Goal: Task Accomplishment & Management: Complete application form

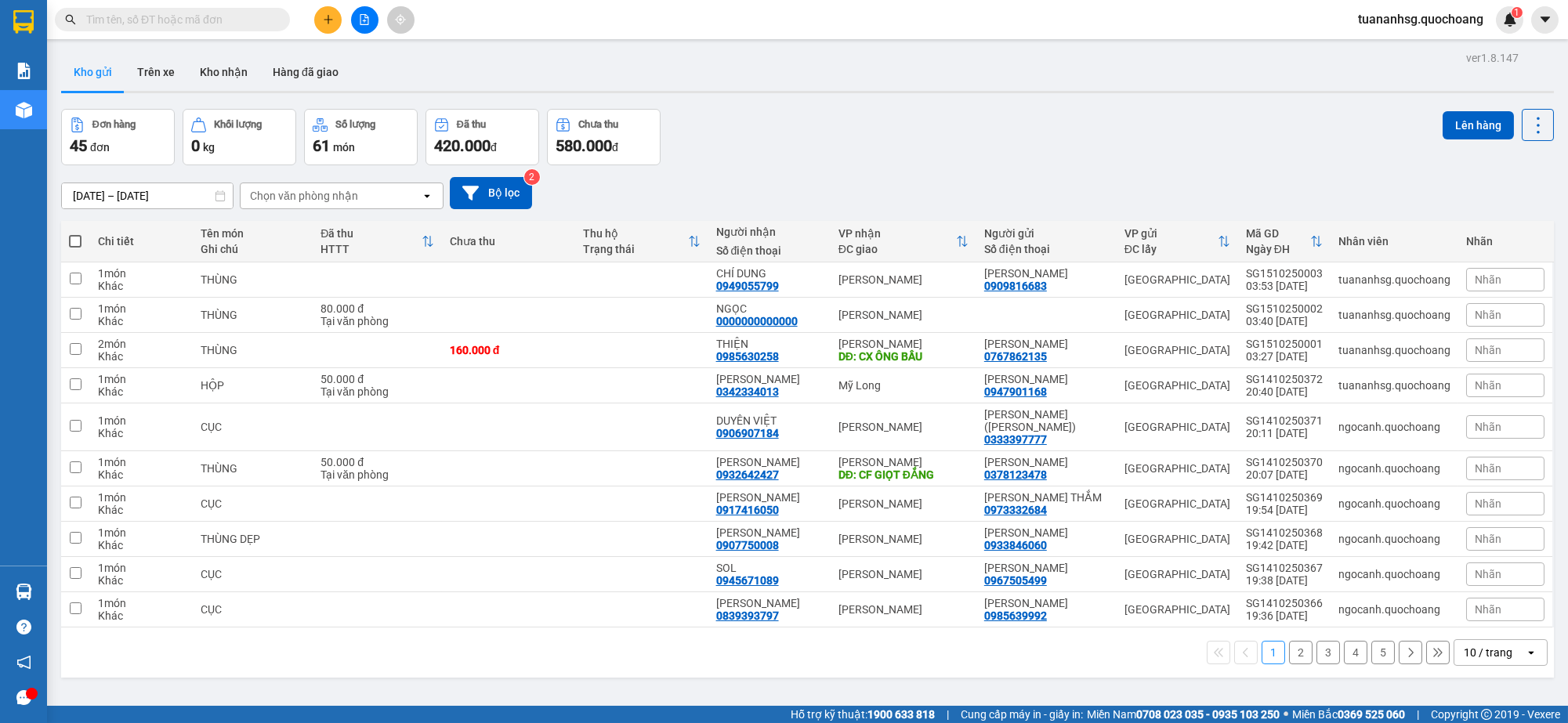
click at [1487, 660] on div "10 / trang" at bounding box center [1488, 652] width 49 height 16
click at [1501, 648] on span "100 / trang" at bounding box center [1478, 643] width 56 height 16
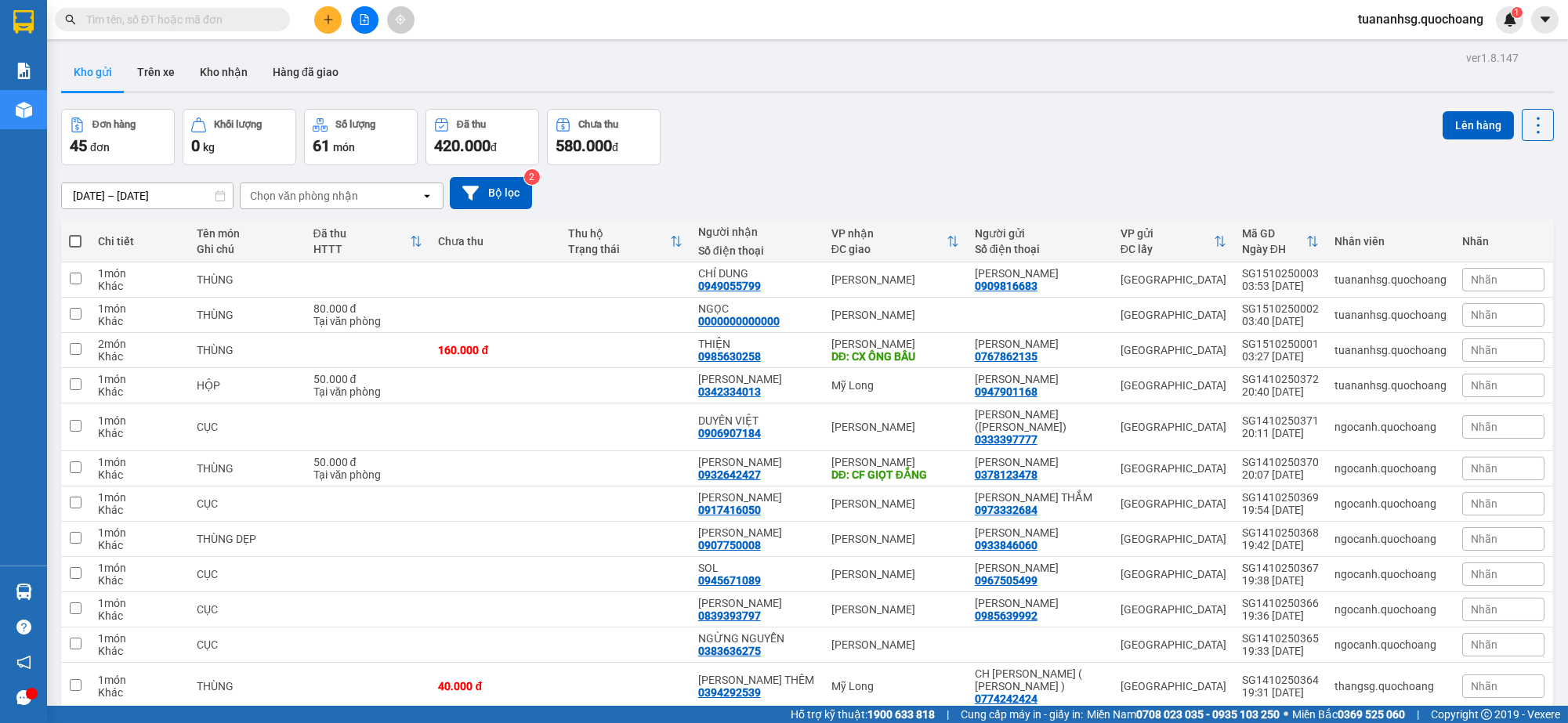
click at [76, 240] on span at bounding box center [76, 241] width 13 height 13
click at [75, 233] on input "checkbox" at bounding box center [75, 233] width 0 height 0
checkbox input "true"
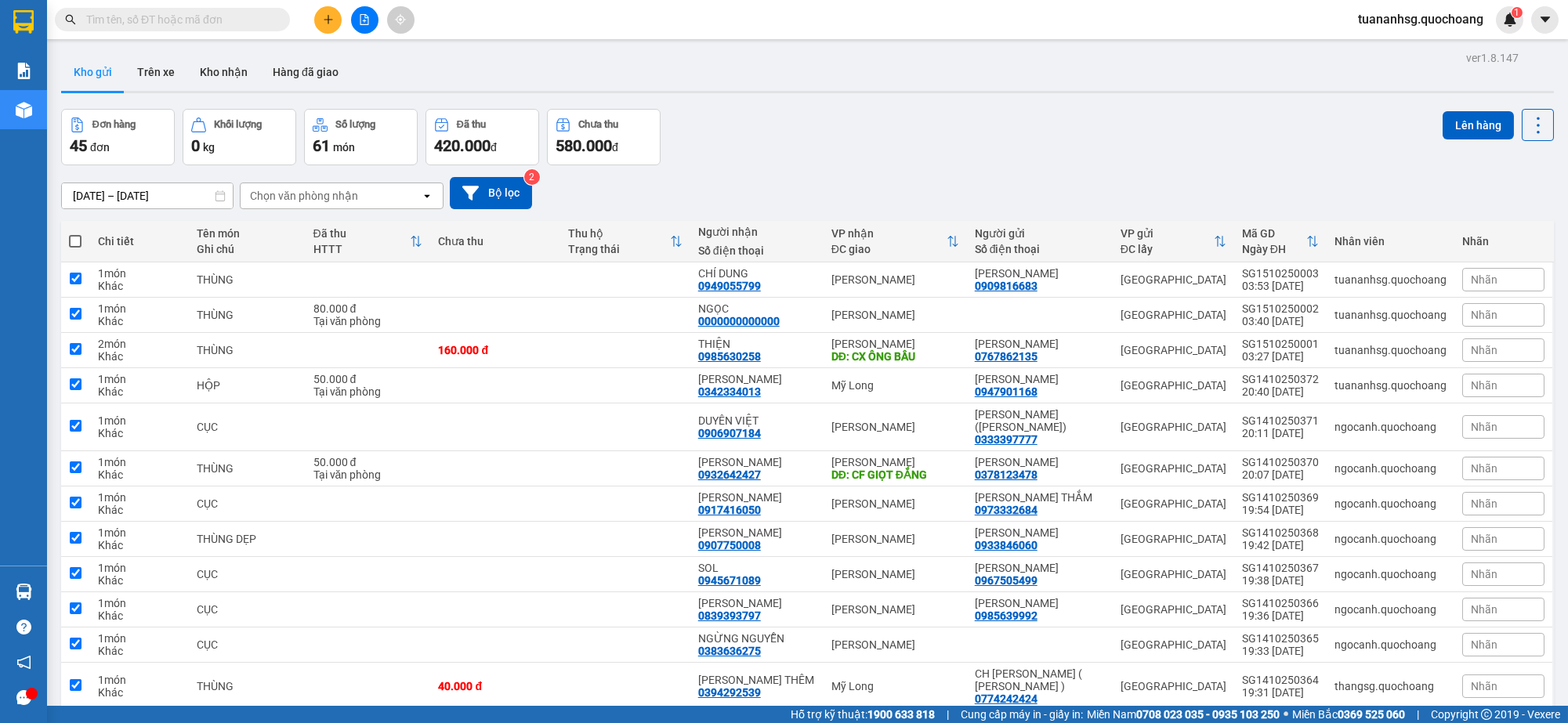
checkbox input "true"
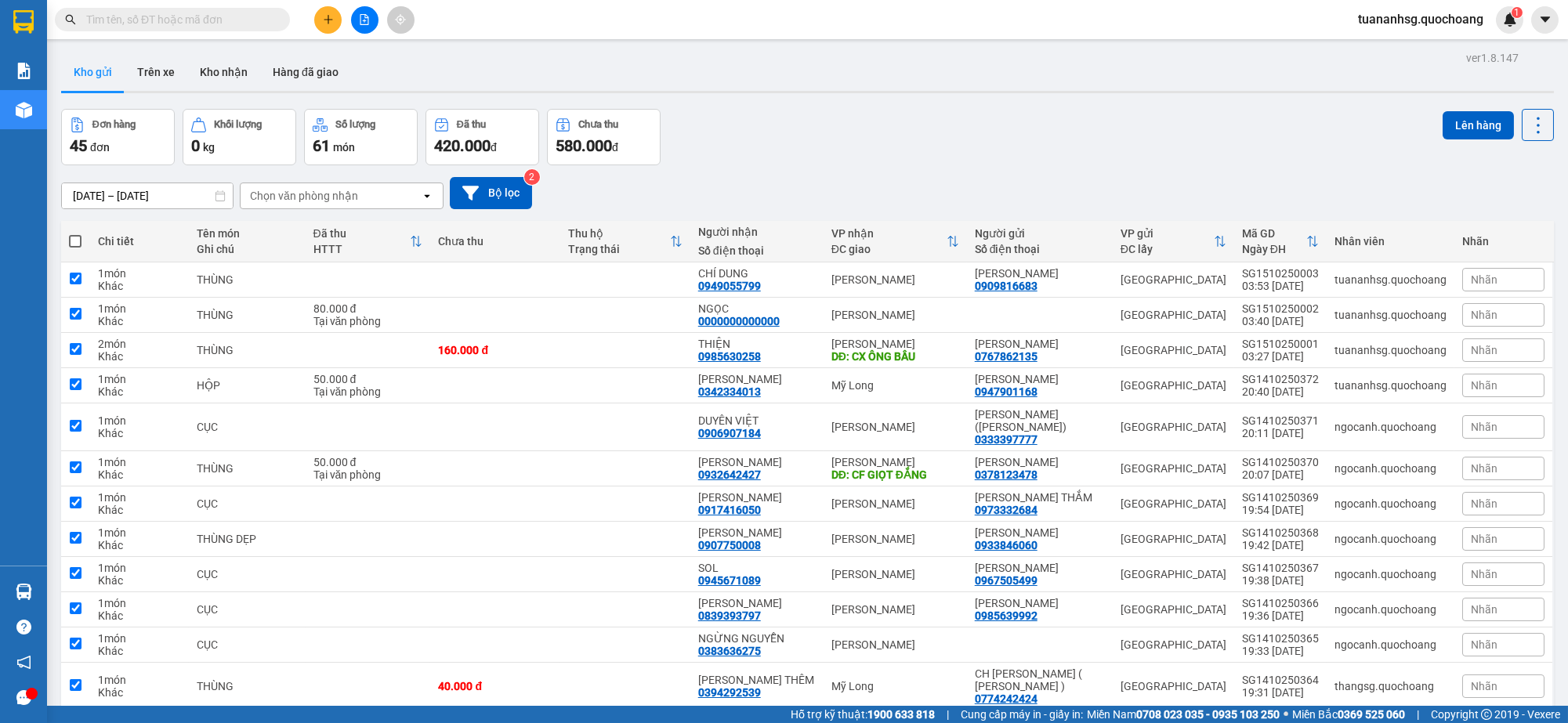
checkbox input "true"
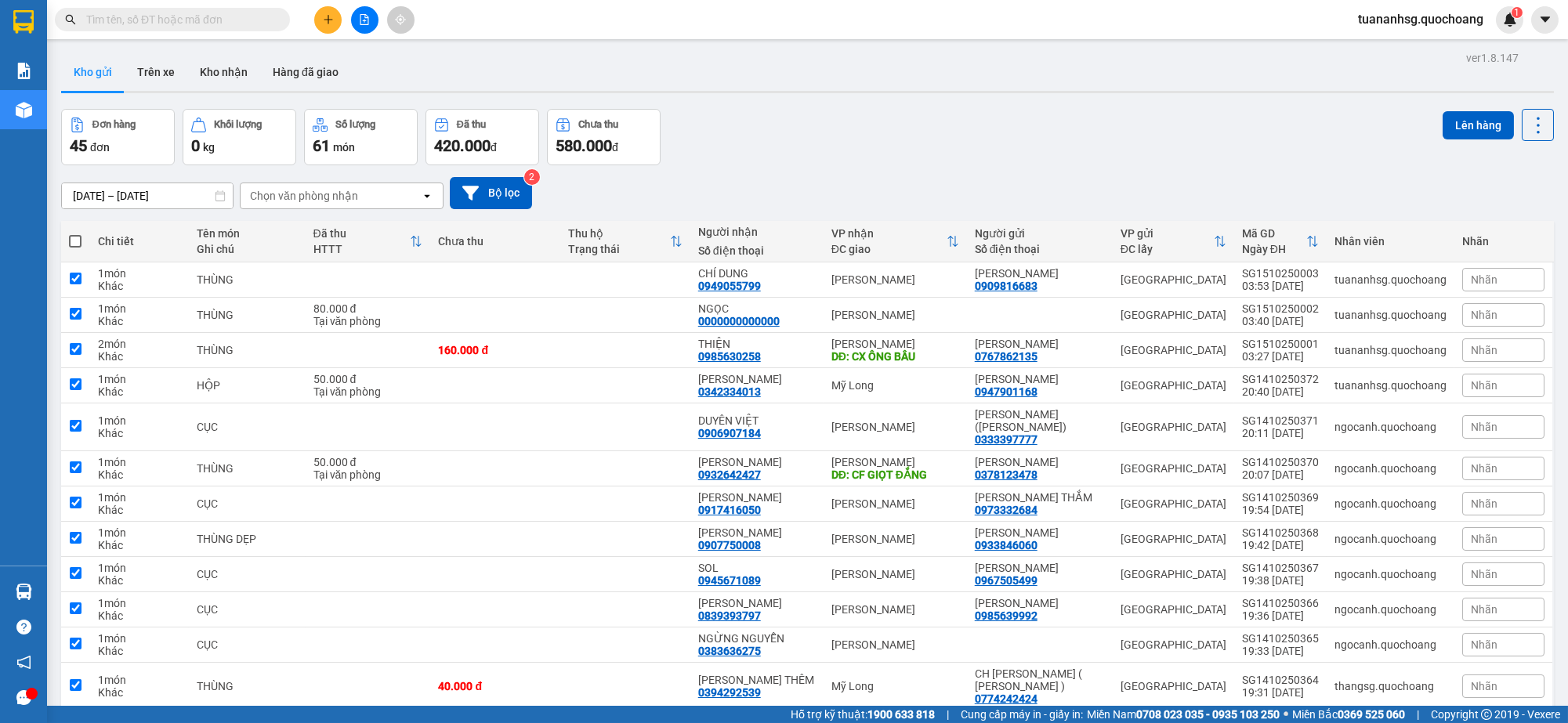
checkbox input "true"
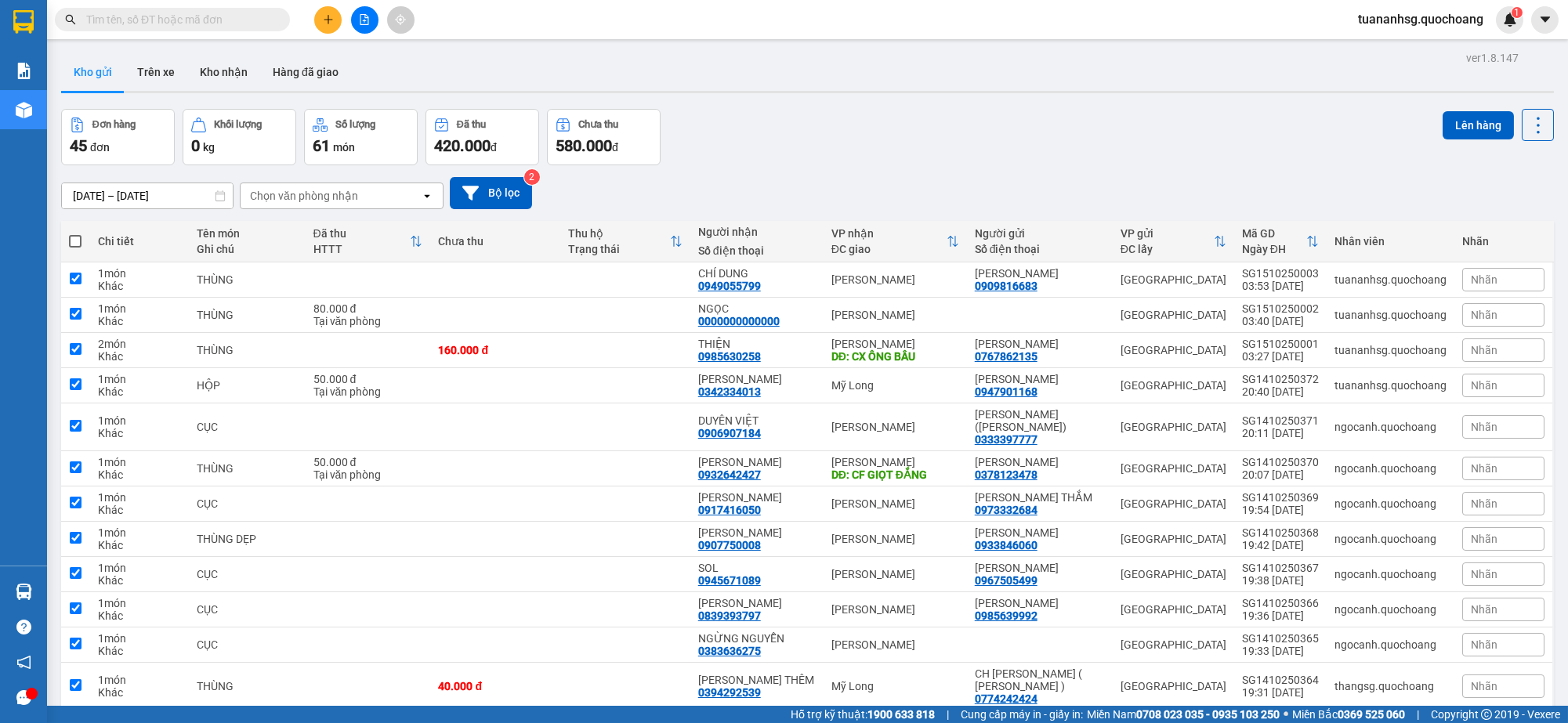
checkbox input "true"
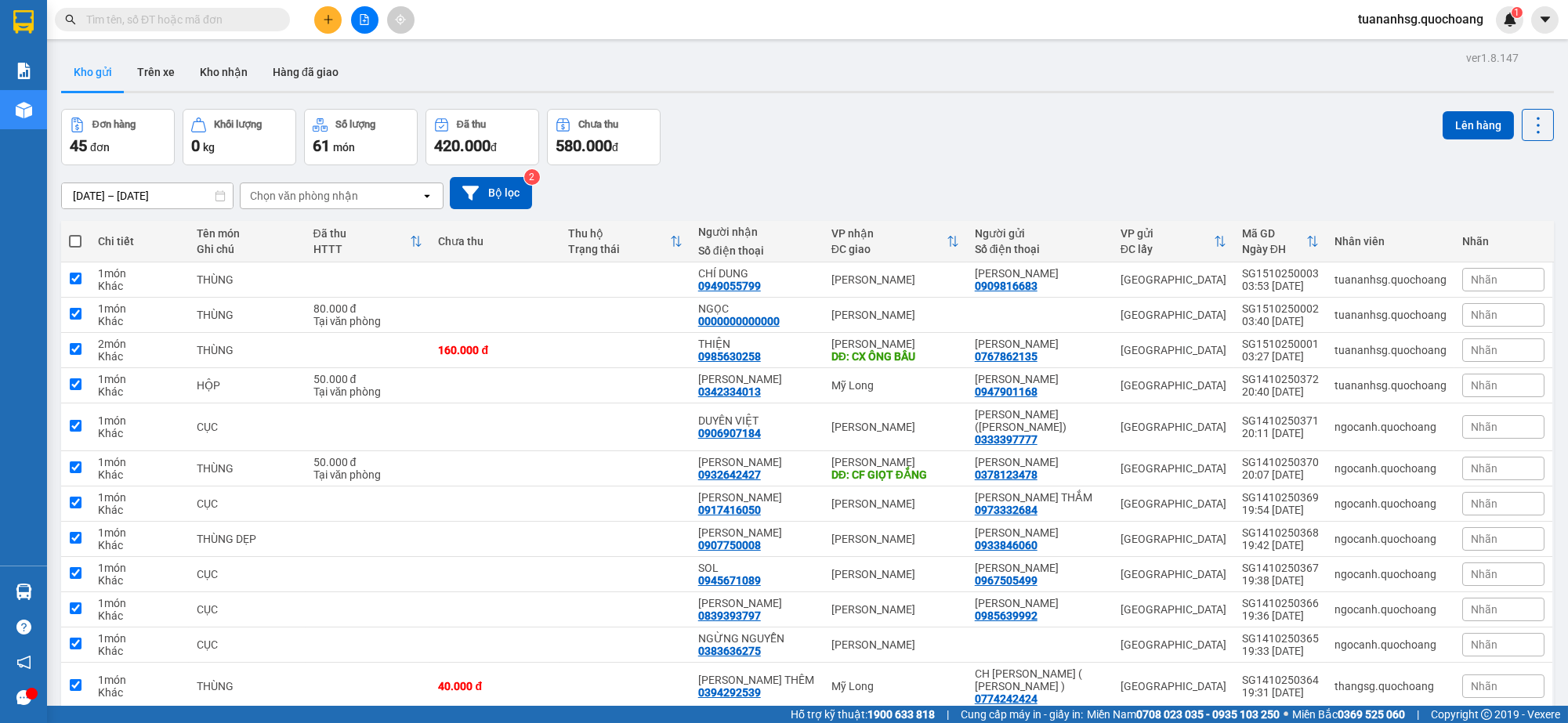
checkbox input "true"
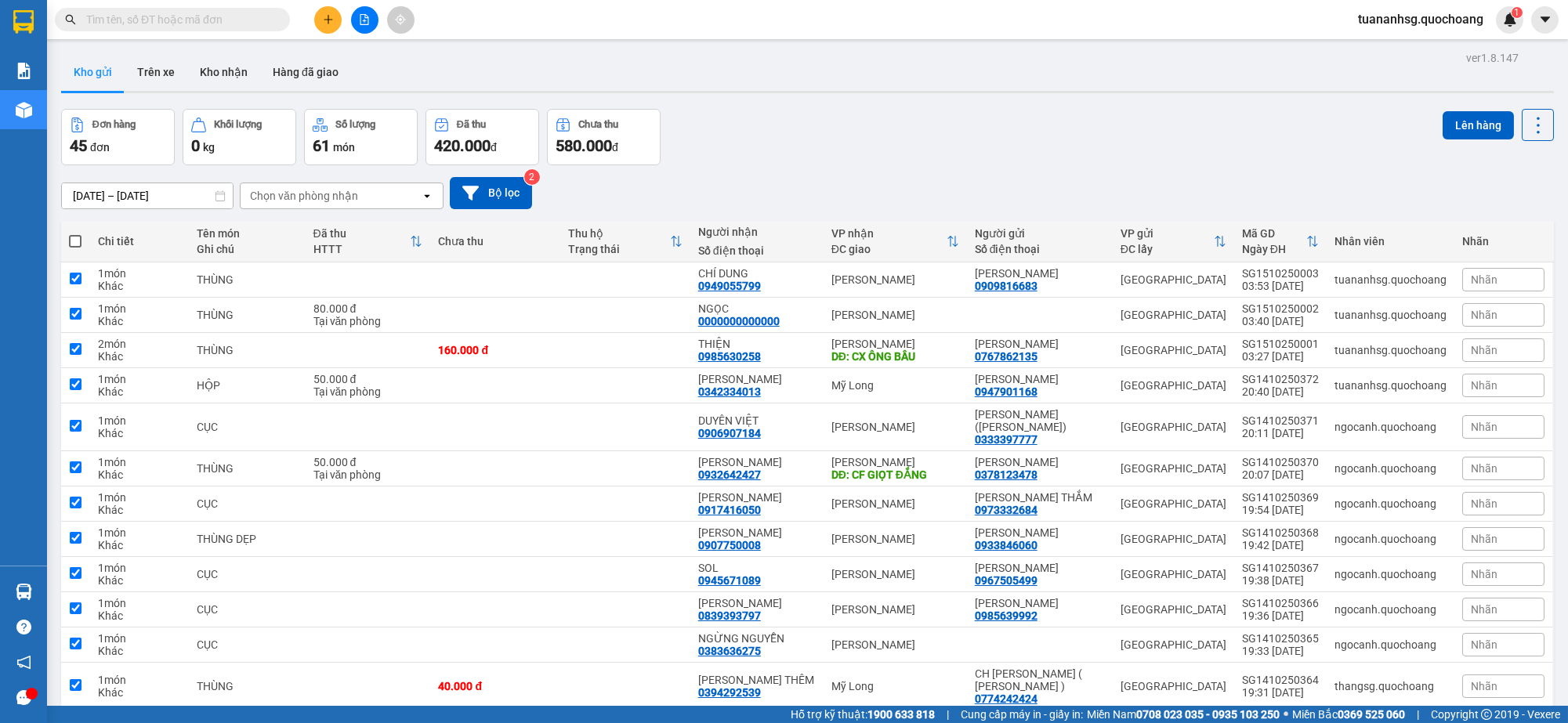
checkbox input "true"
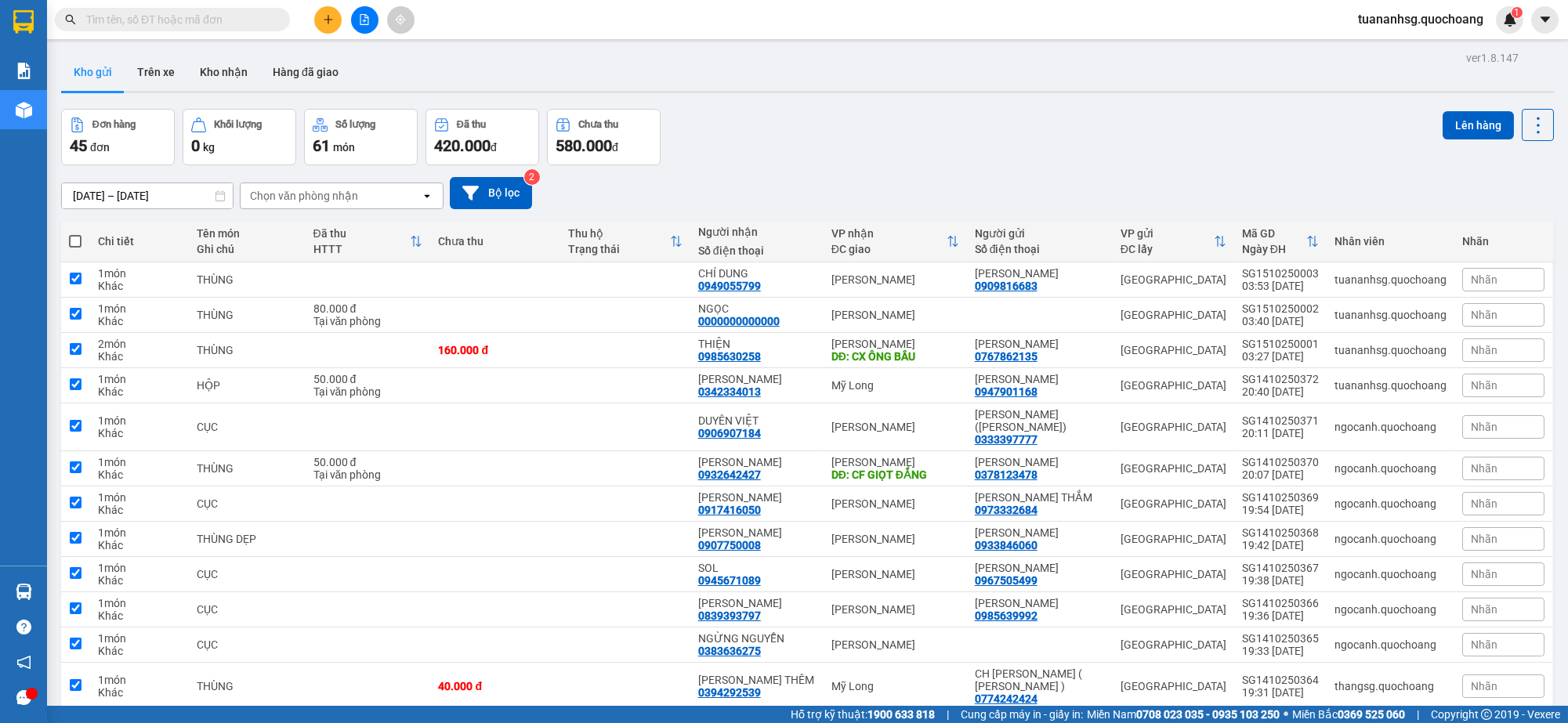
checkbox input "true"
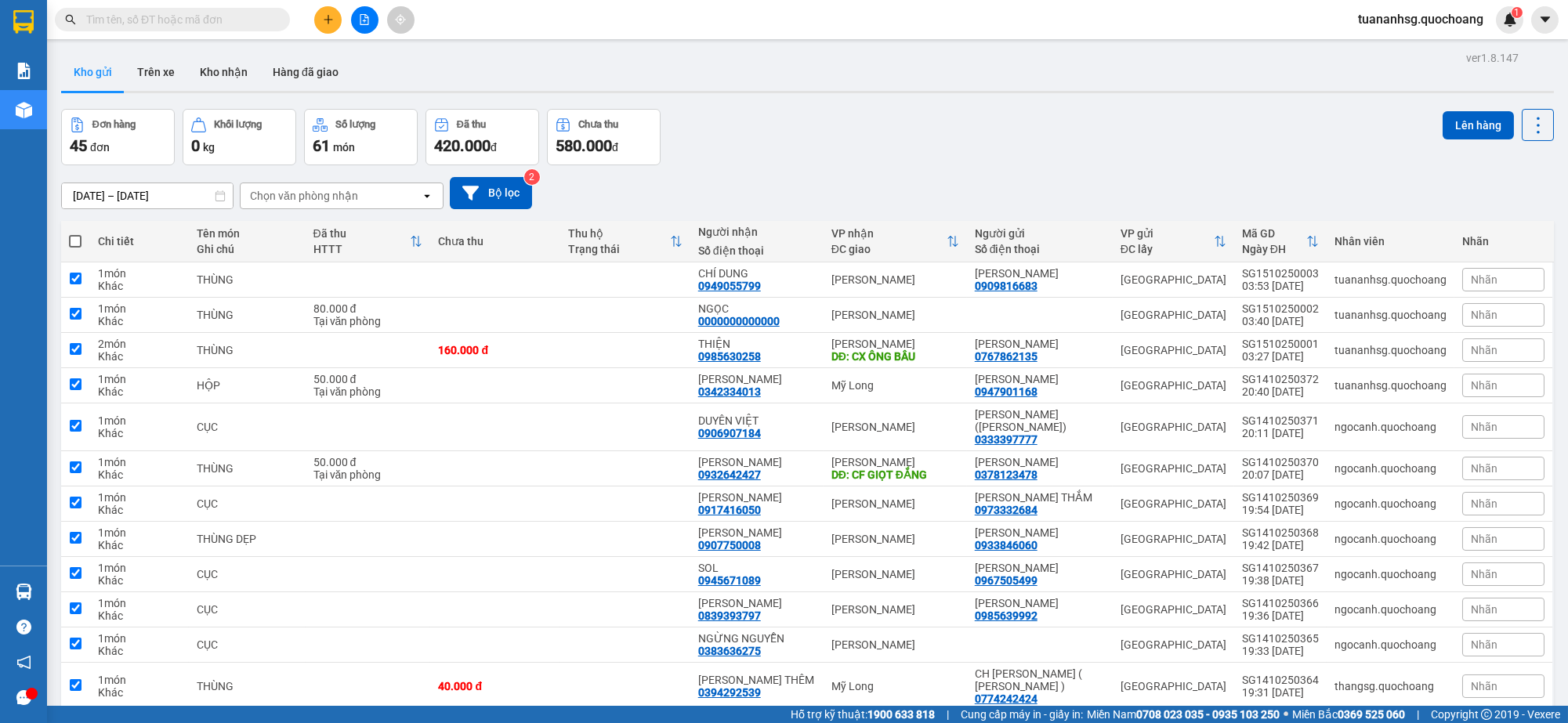
checkbox input "true"
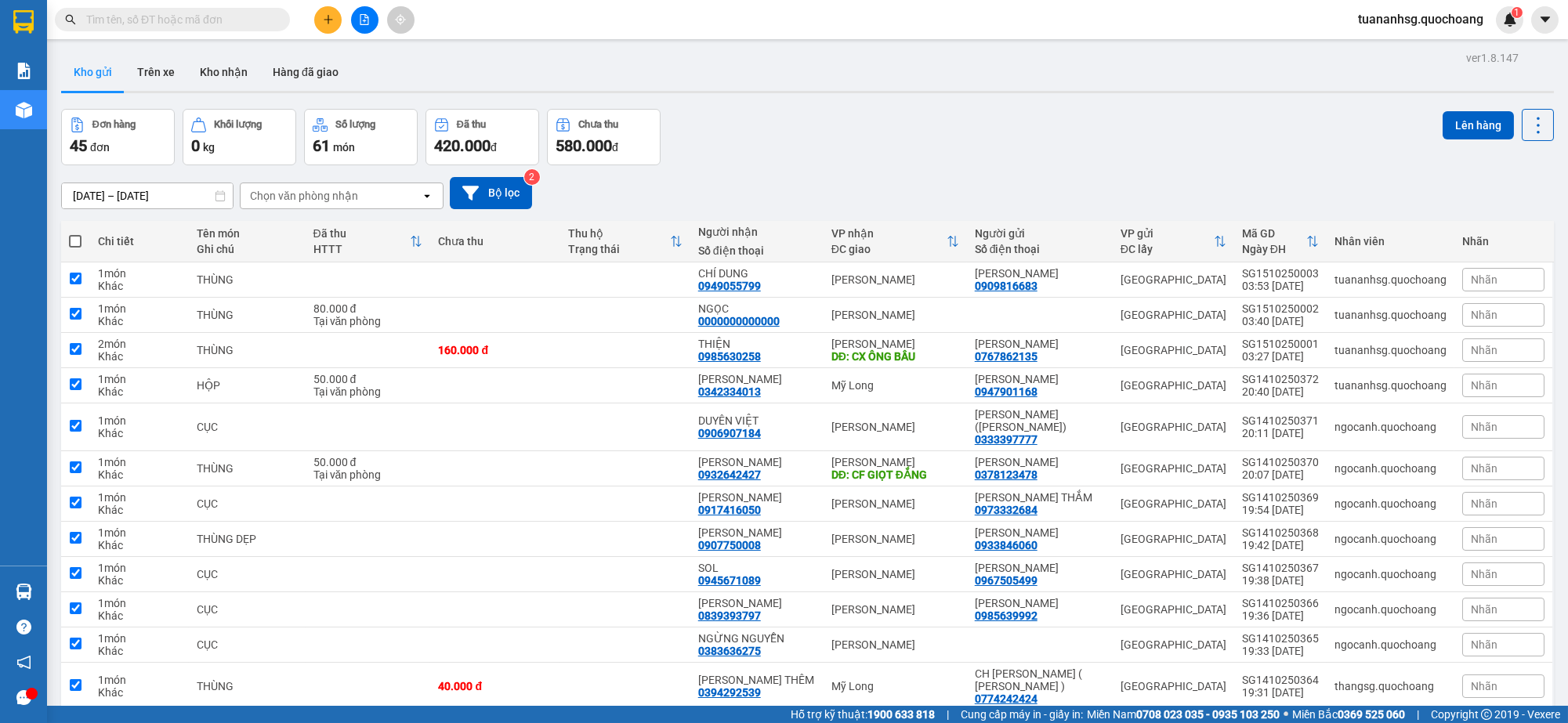
checkbox input "true"
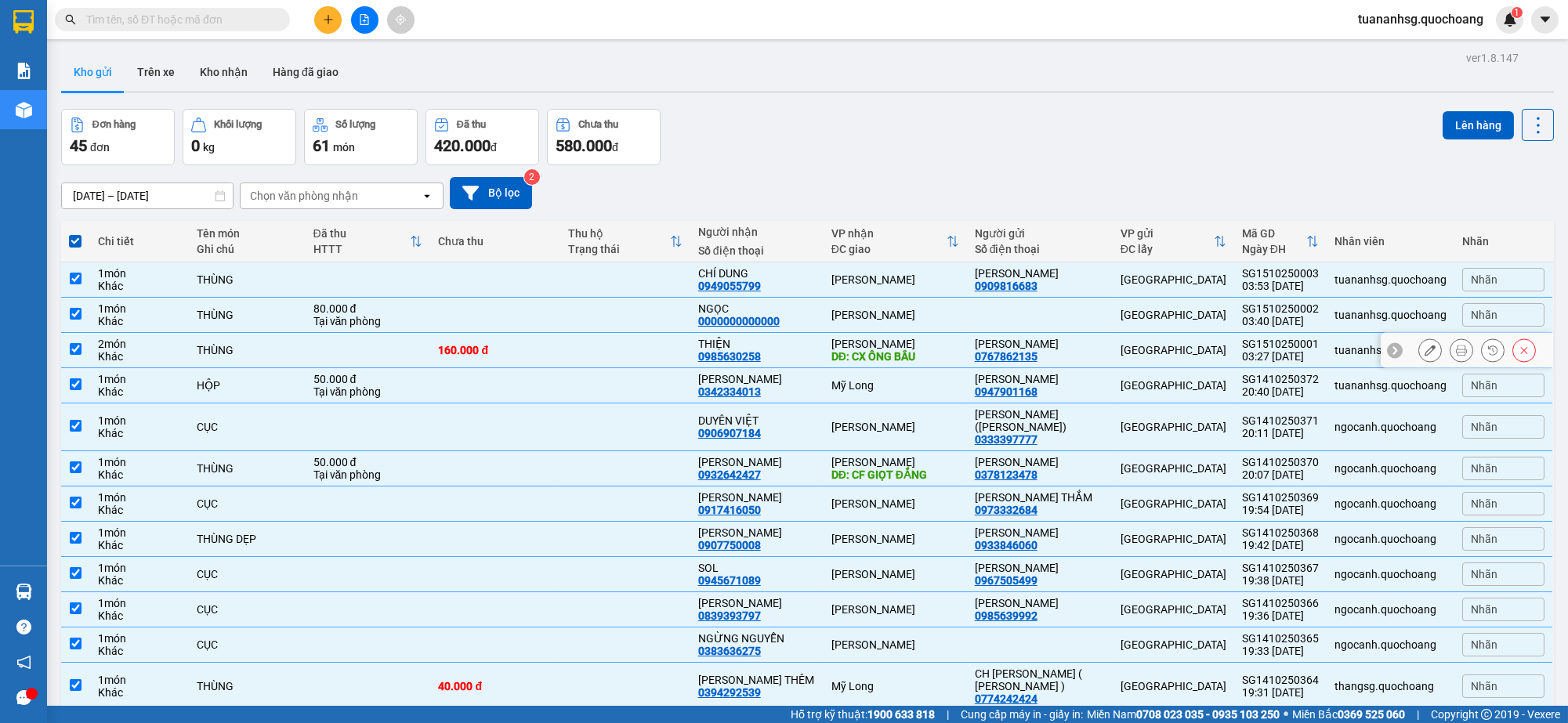
click at [80, 351] on input "checkbox" at bounding box center [75, 349] width 12 height 12
checkbox input "false"
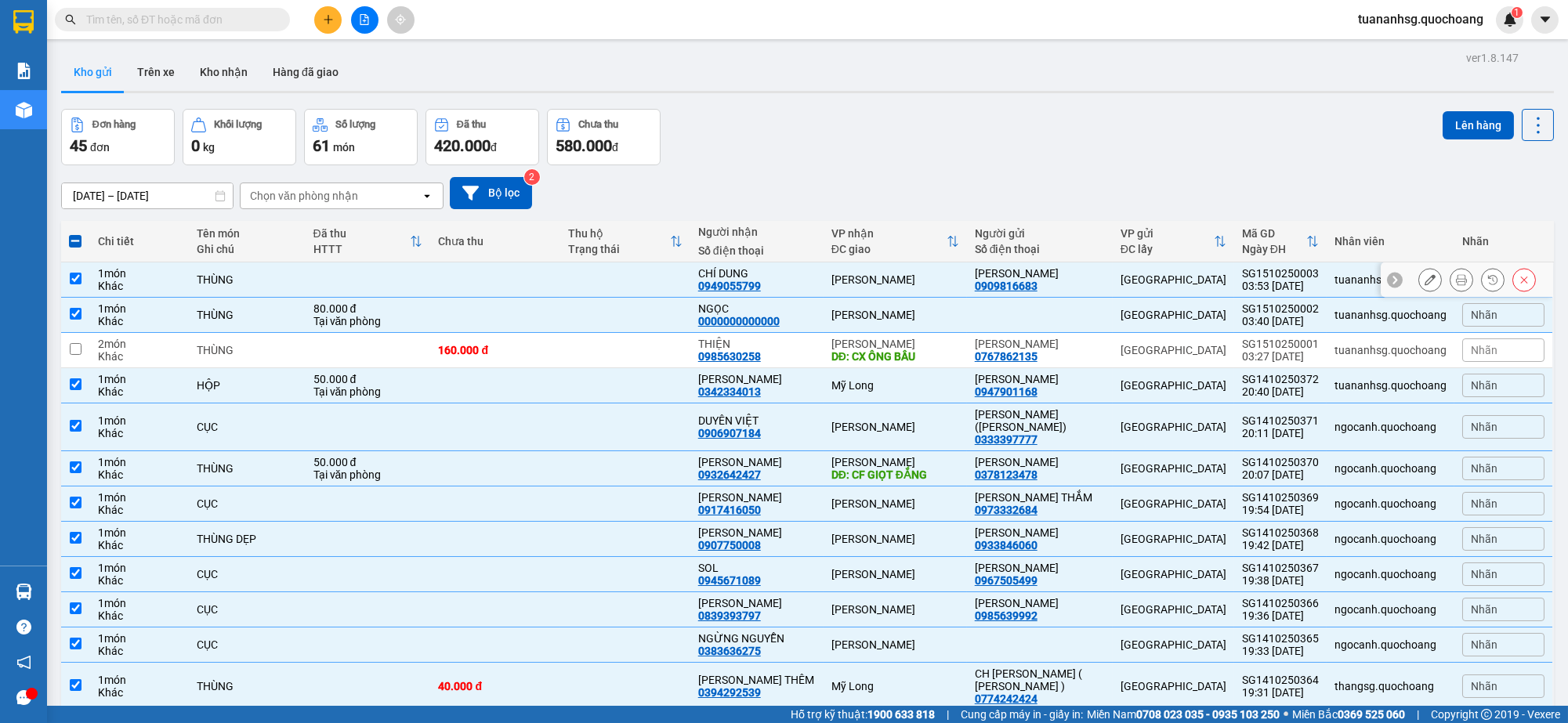
click at [74, 285] on td at bounding box center [75, 280] width 29 height 35
checkbox input "false"
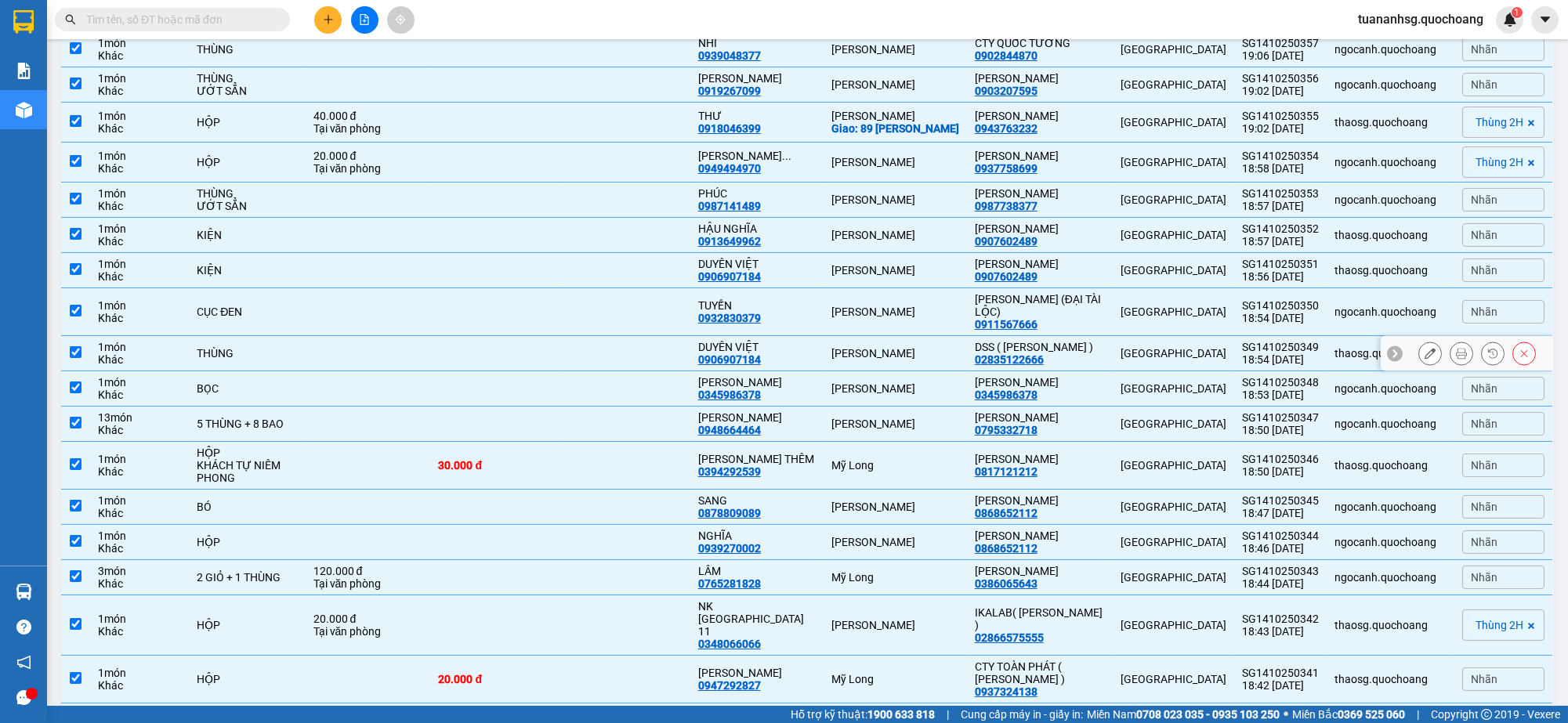
scroll to position [881, 0]
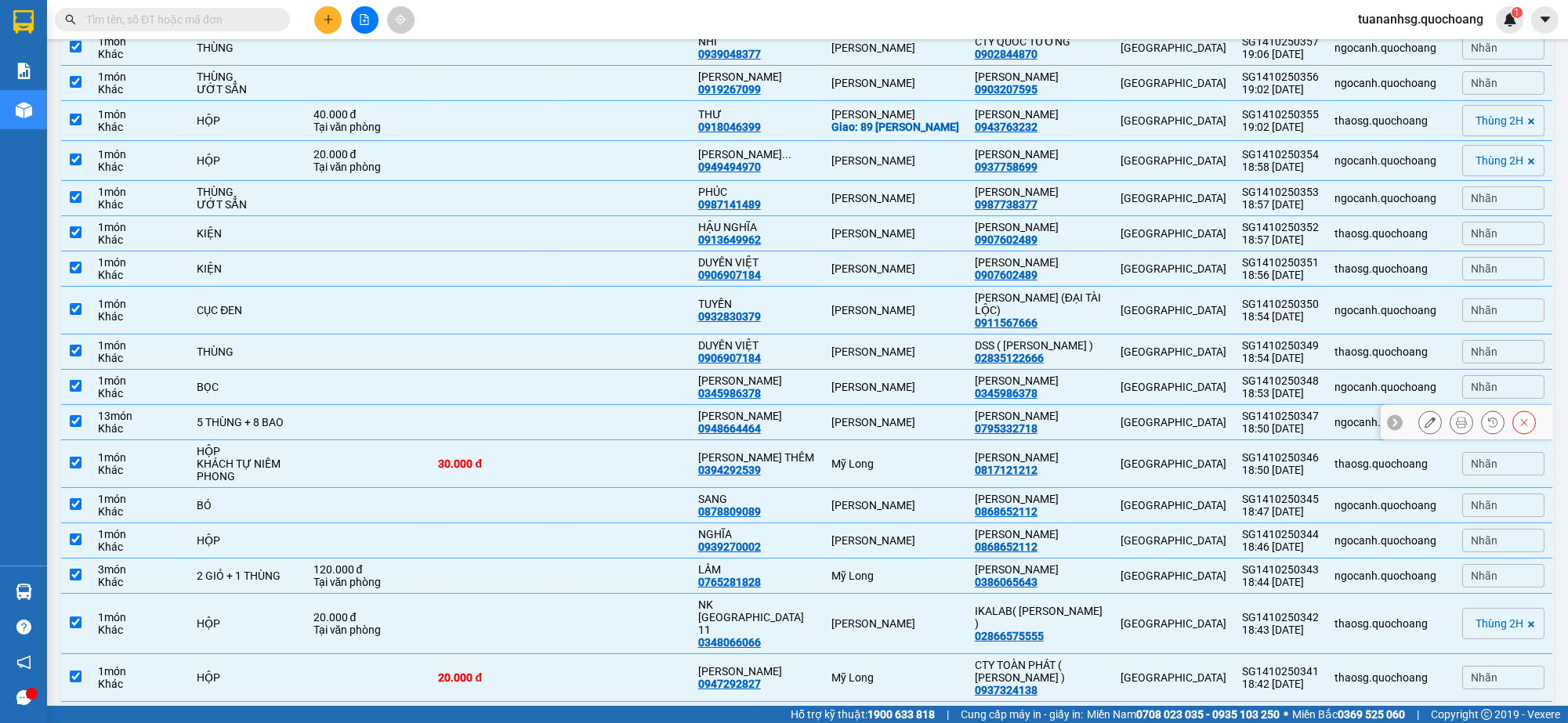
click at [248, 428] on div "5 THÙNG + 8 BAO" at bounding box center [247, 423] width 100 height 13
checkbox input "false"
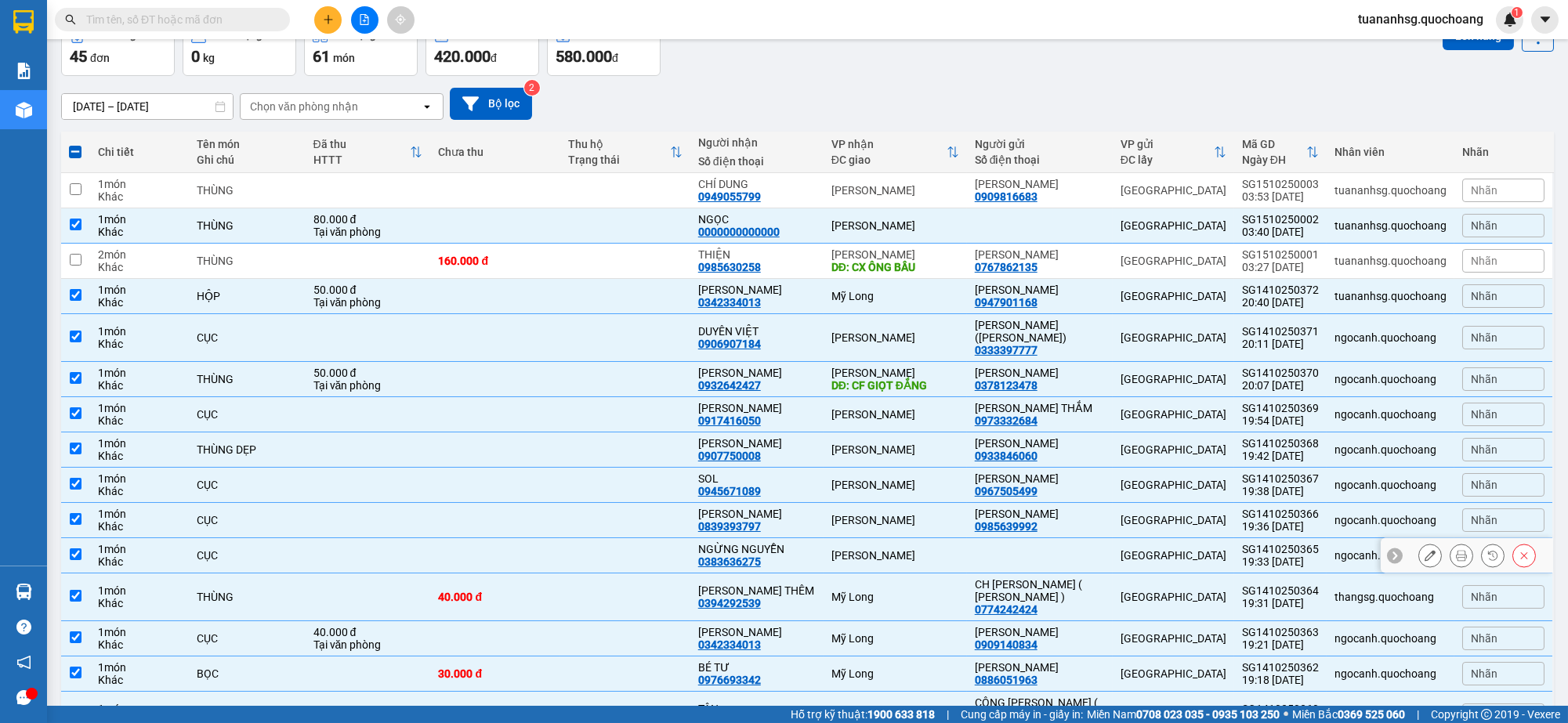
scroll to position [0, 0]
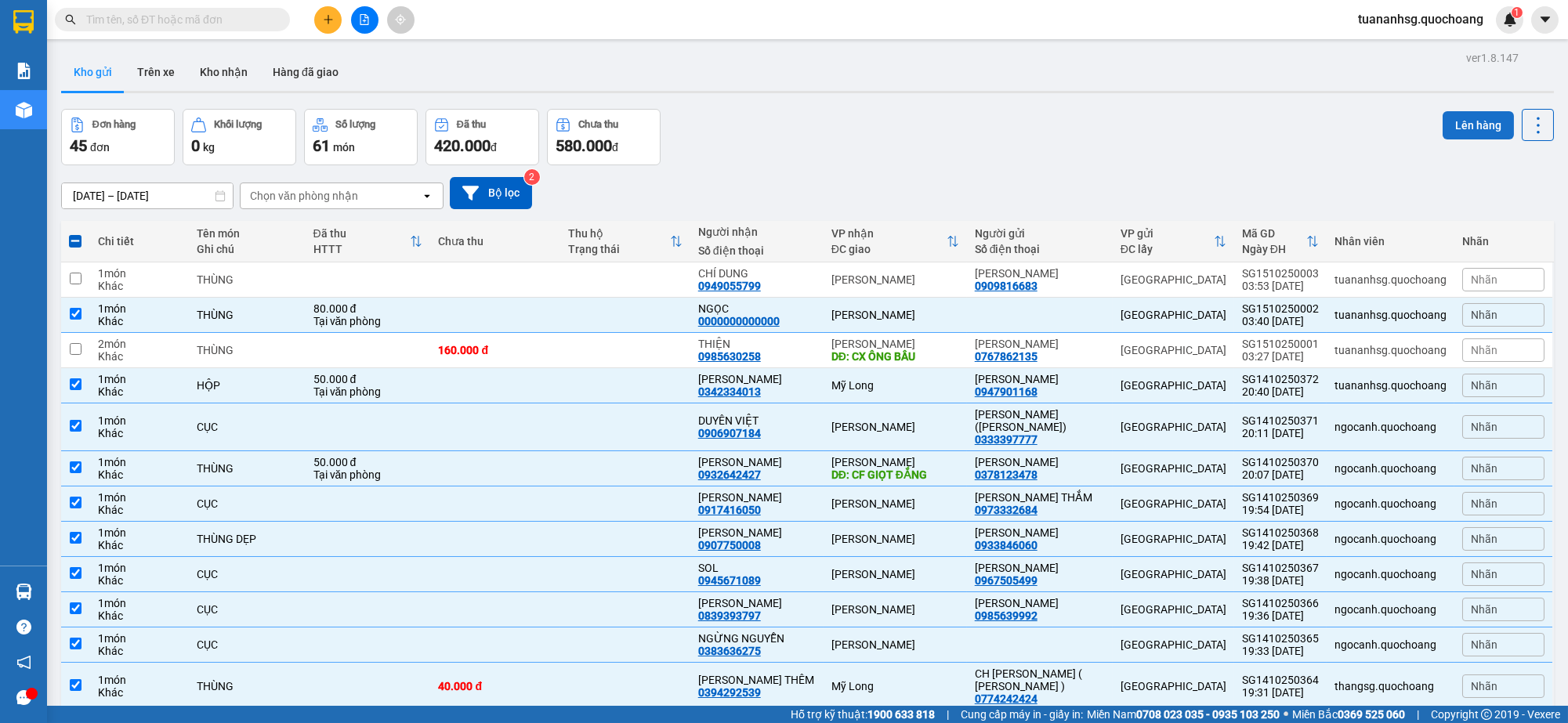
click at [1459, 124] on button "Lên hàng" at bounding box center [1477, 125] width 71 height 28
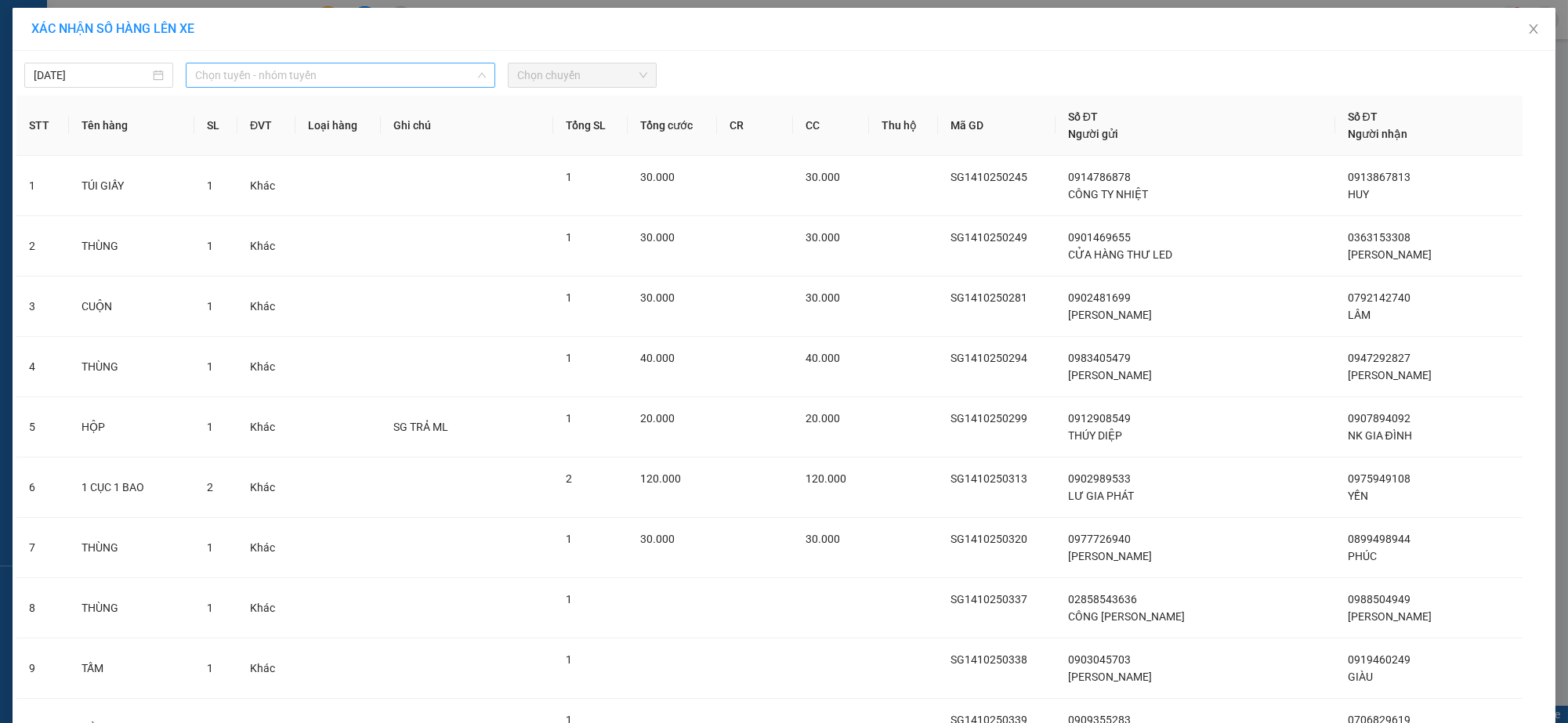
click at [315, 78] on span "Chọn tuyến - nhóm tuyến" at bounding box center [340, 75] width 291 height 23
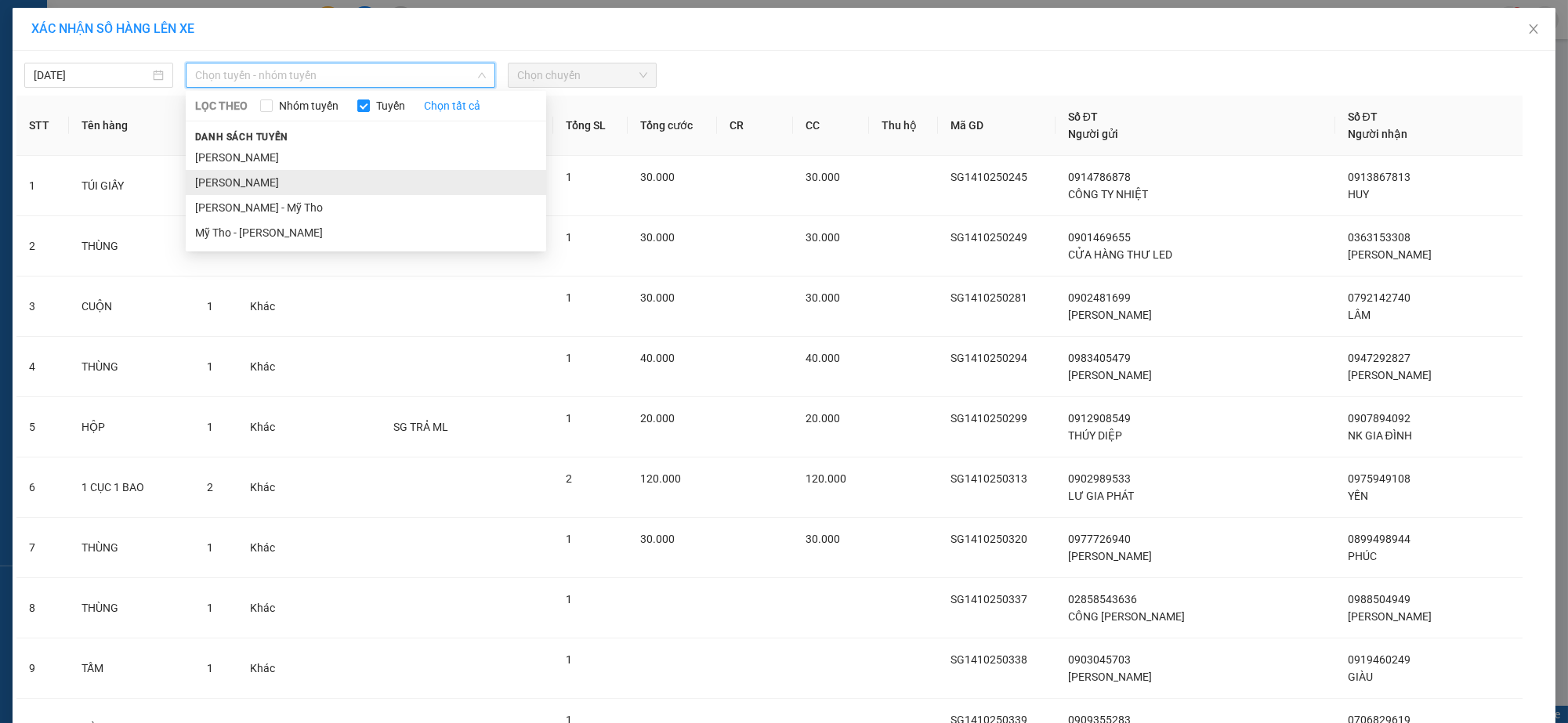
click at [287, 181] on li "[PERSON_NAME]" at bounding box center [366, 182] width 361 height 25
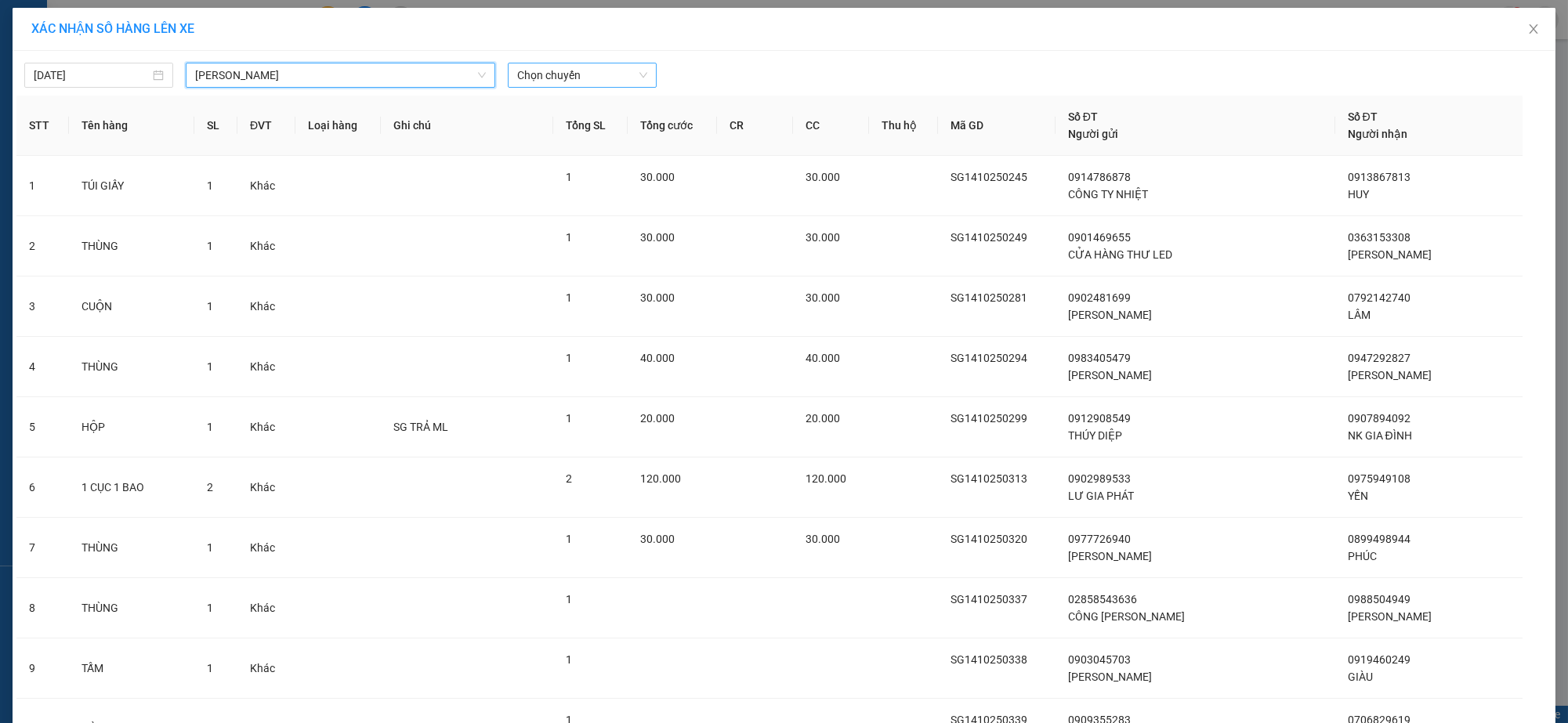
click at [538, 72] on span "Chọn chuyến" at bounding box center [582, 75] width 130 height 23
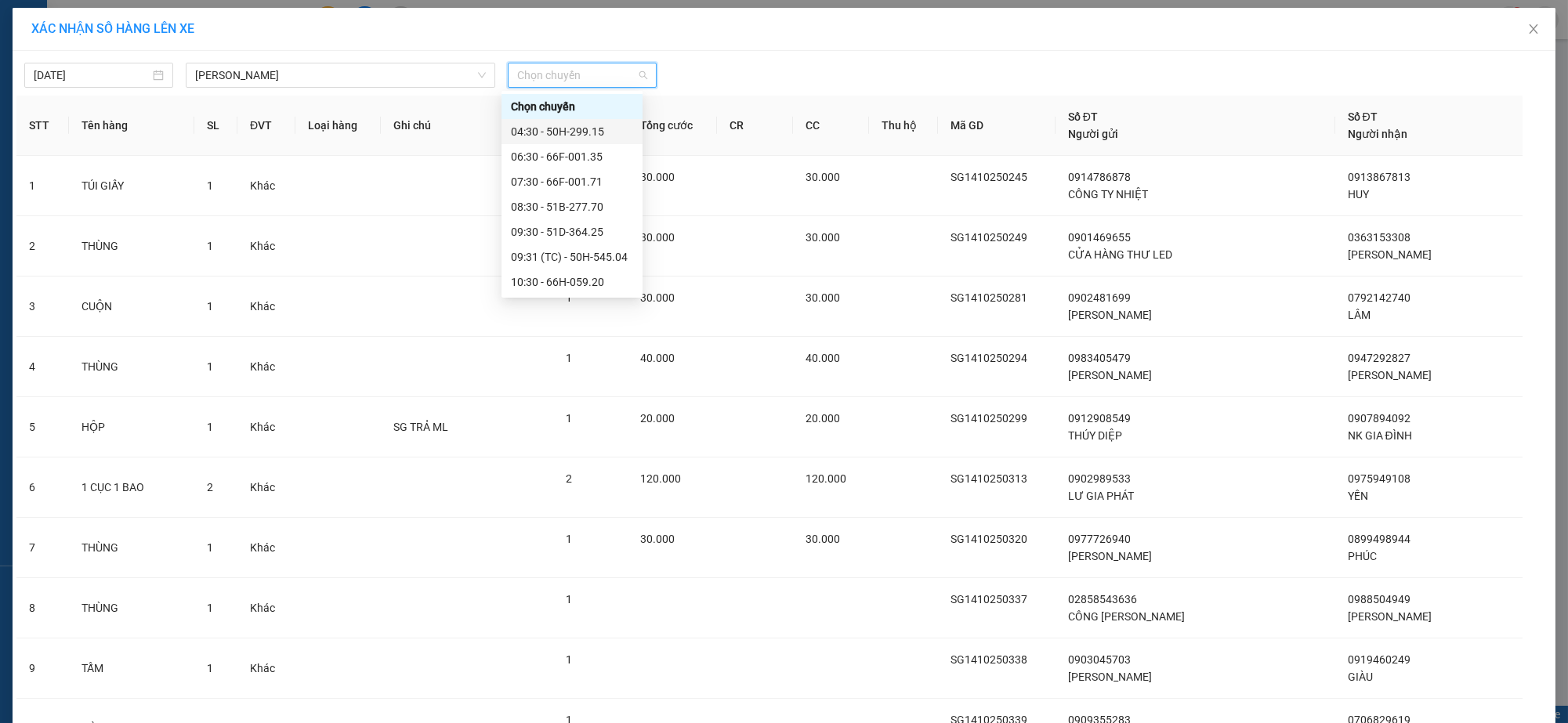
click at [562, 126] on div "04:30 - 50H-299.15" at bounding box center [572, 131] width 122 height 18
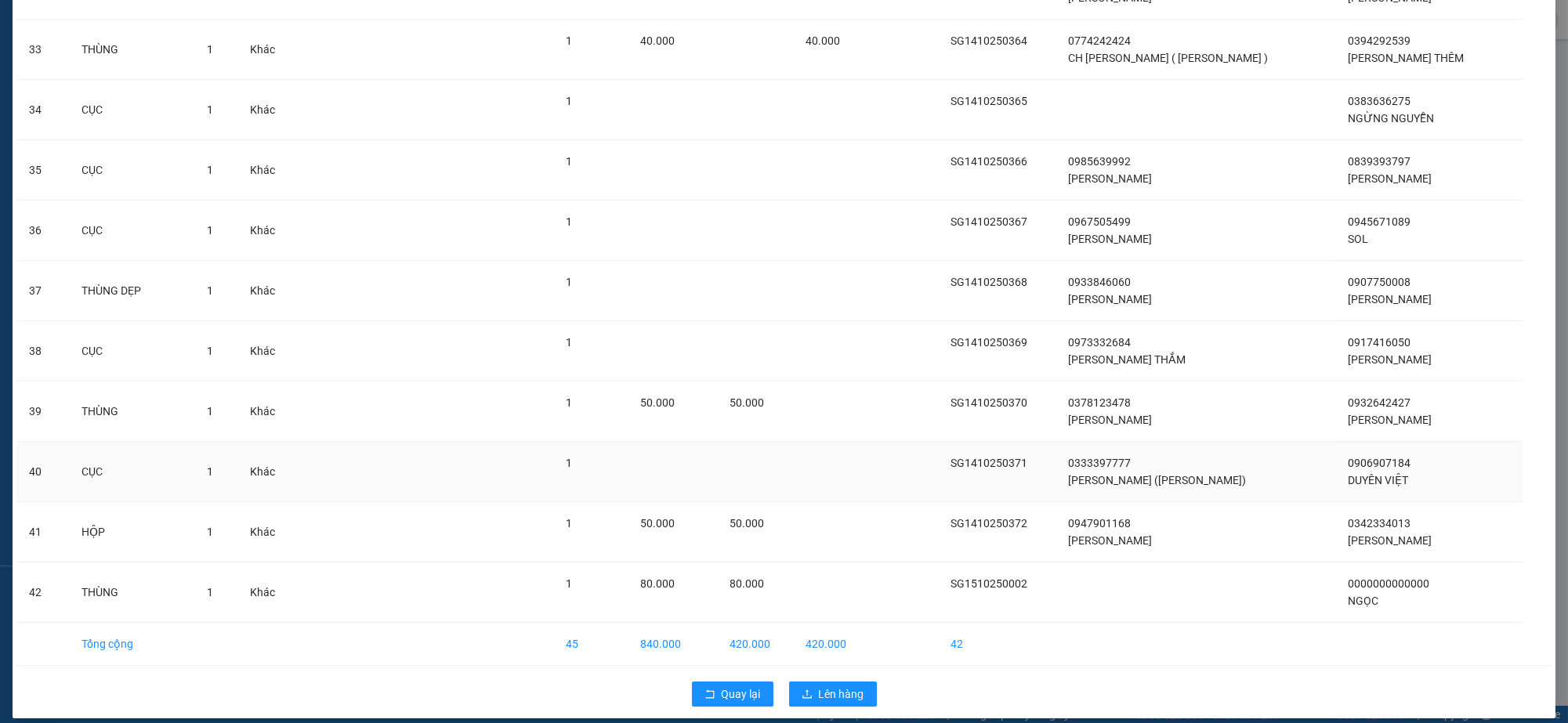
scroll to position [2089, 0]
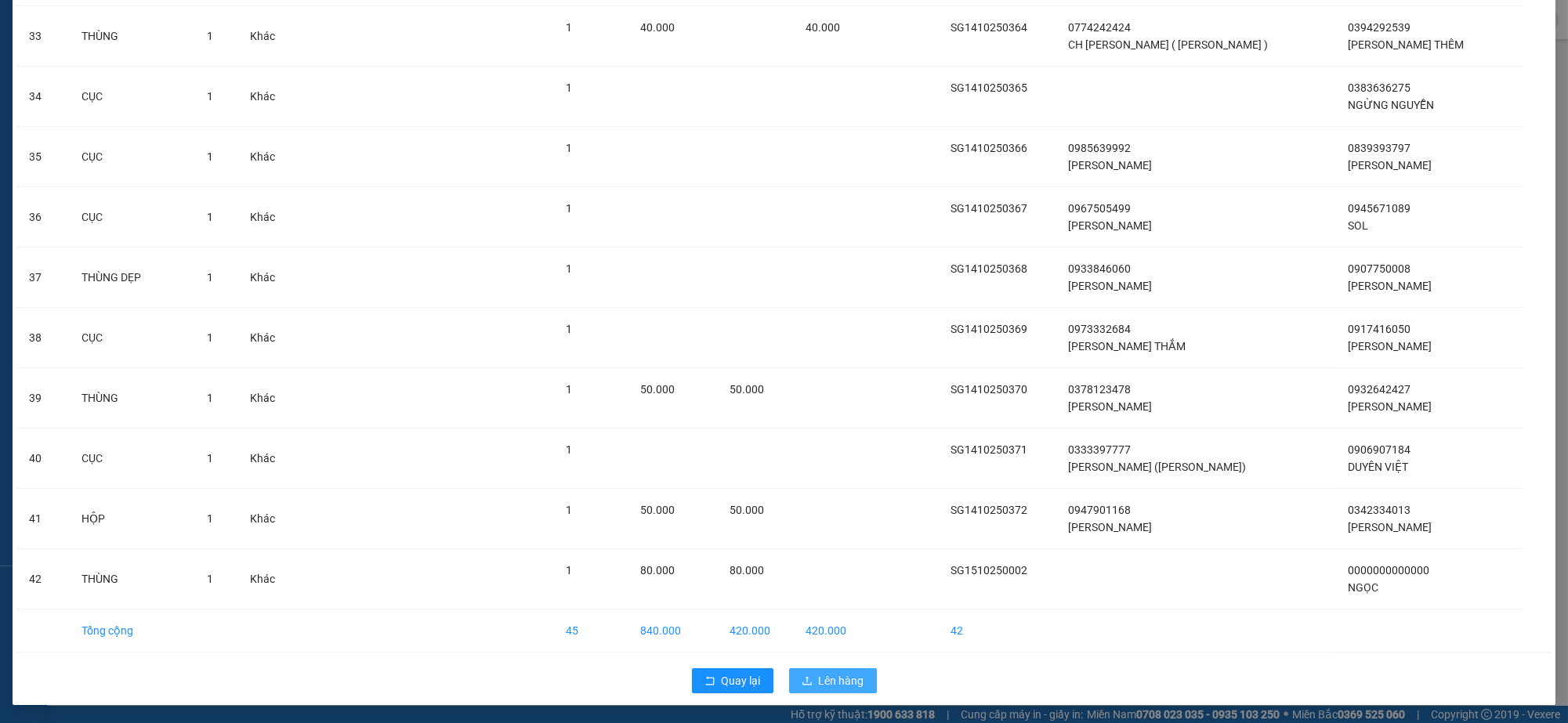
click at [845, 680] on span "Lên hàng" at bounding box center [841, 680] width 45 height 18
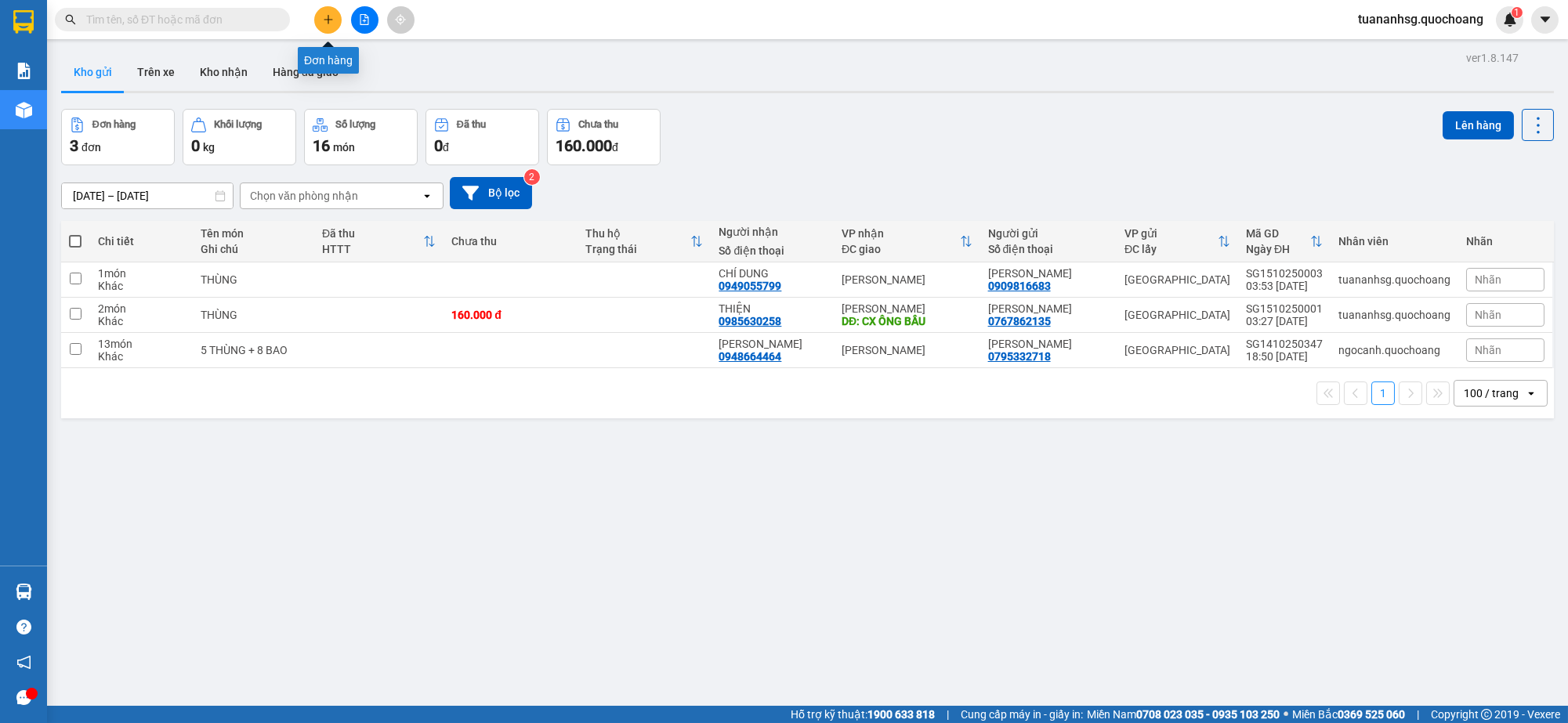
click at [320, 23] on button at bounding box center [328, 20] width 28 height 28
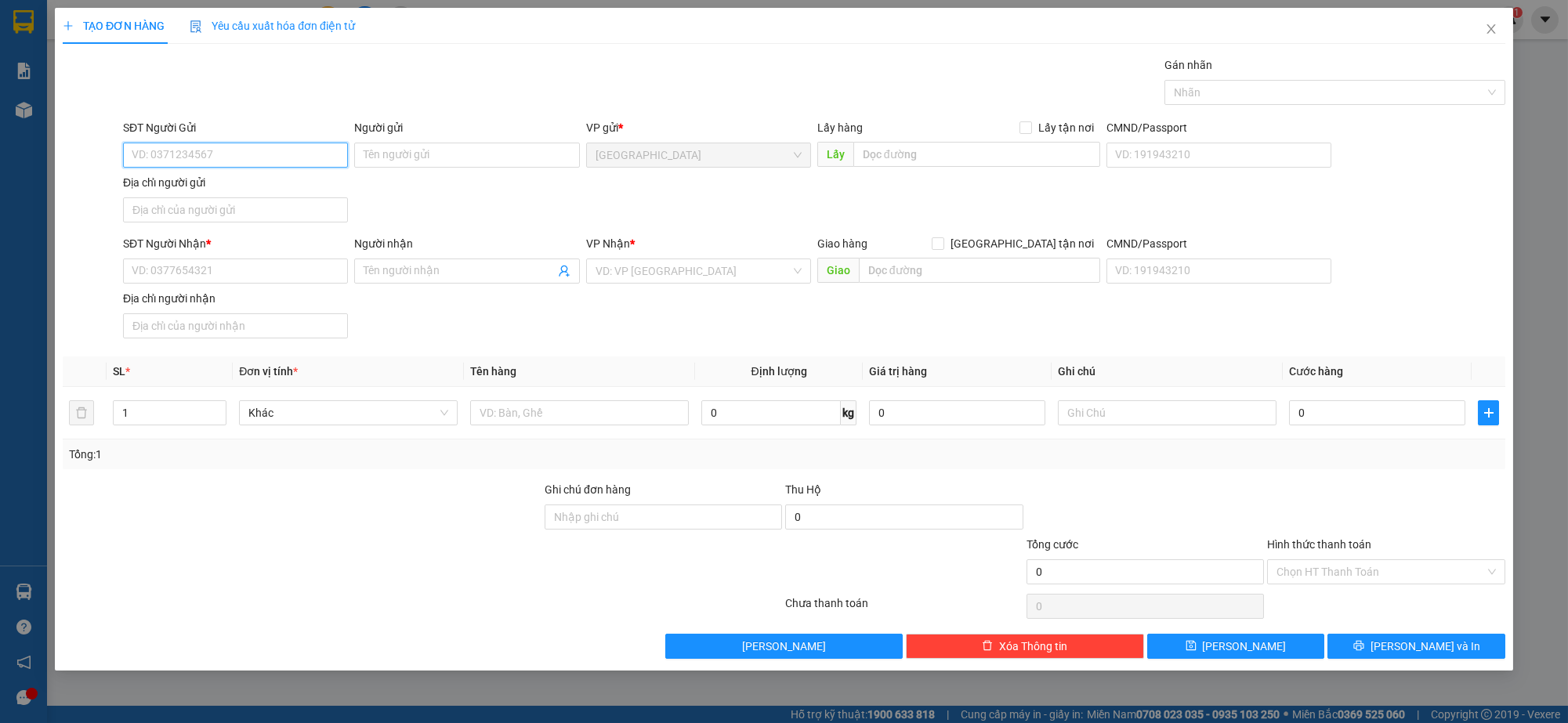
click at [288, 153] on input "SĐT Người Gửi" at bounding box center [235, 154] width 225 height 25
type input "0386861348"
click at [263, 181] on div "0386861348 - [PERSON_NAME]" at bounding box center [235, 186] width 206 height 18
type input "[PERSON_NAME]"
type input "0386861348"
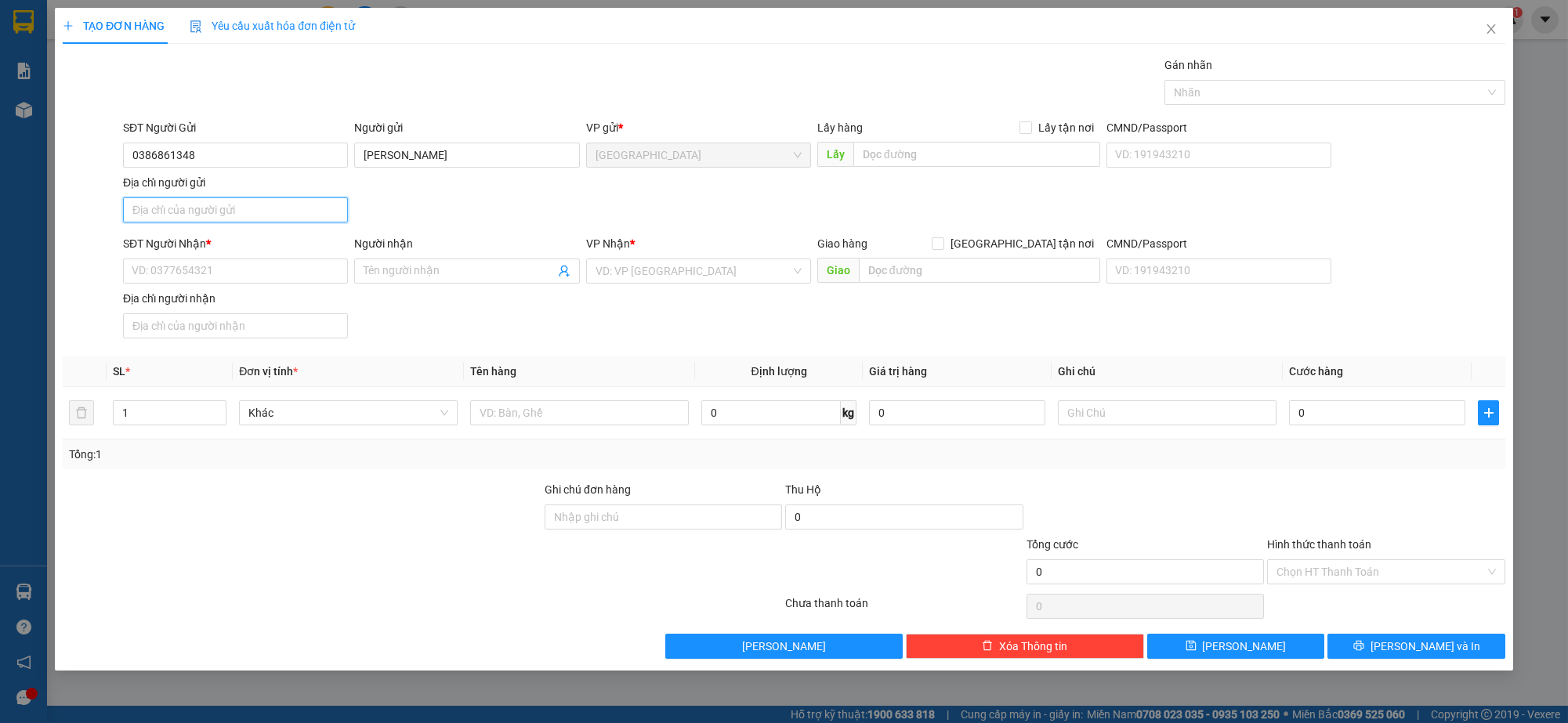
click at [241, 221] on input "Địa chỉ người gửi" at bounding box center [235, 209] width 225 height 25
type input "[STREET_ADDRESS][PERSON_NAME]"
click at [280, 273] on input "SĐT Người Nhận *" at bounding box center [235, 270] width 225 height 25
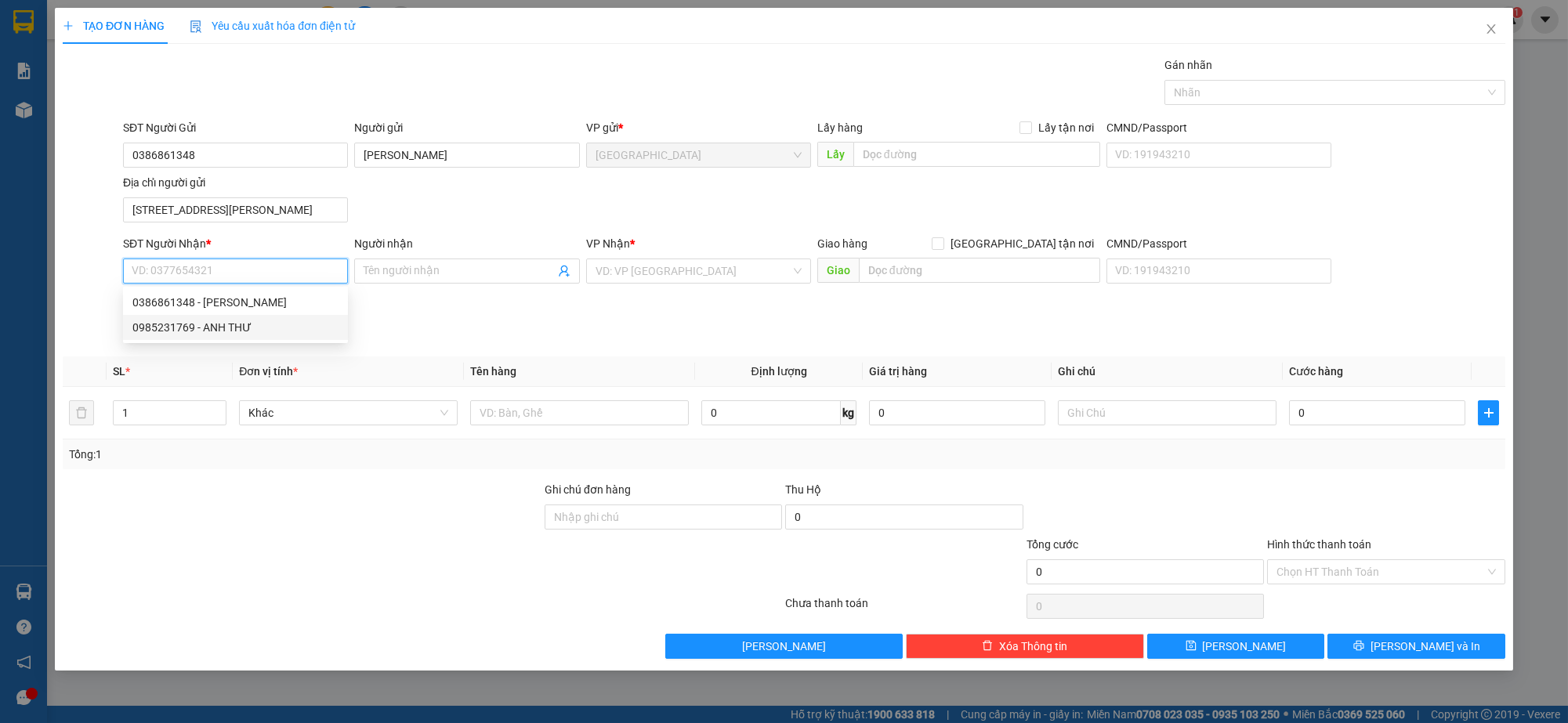
click at [199, 325] on div "0985231769 - ANH THƯ" at bounding box center [235, 327] width 206 height 18
type input "0985231769"
type input "ANH THƯ"
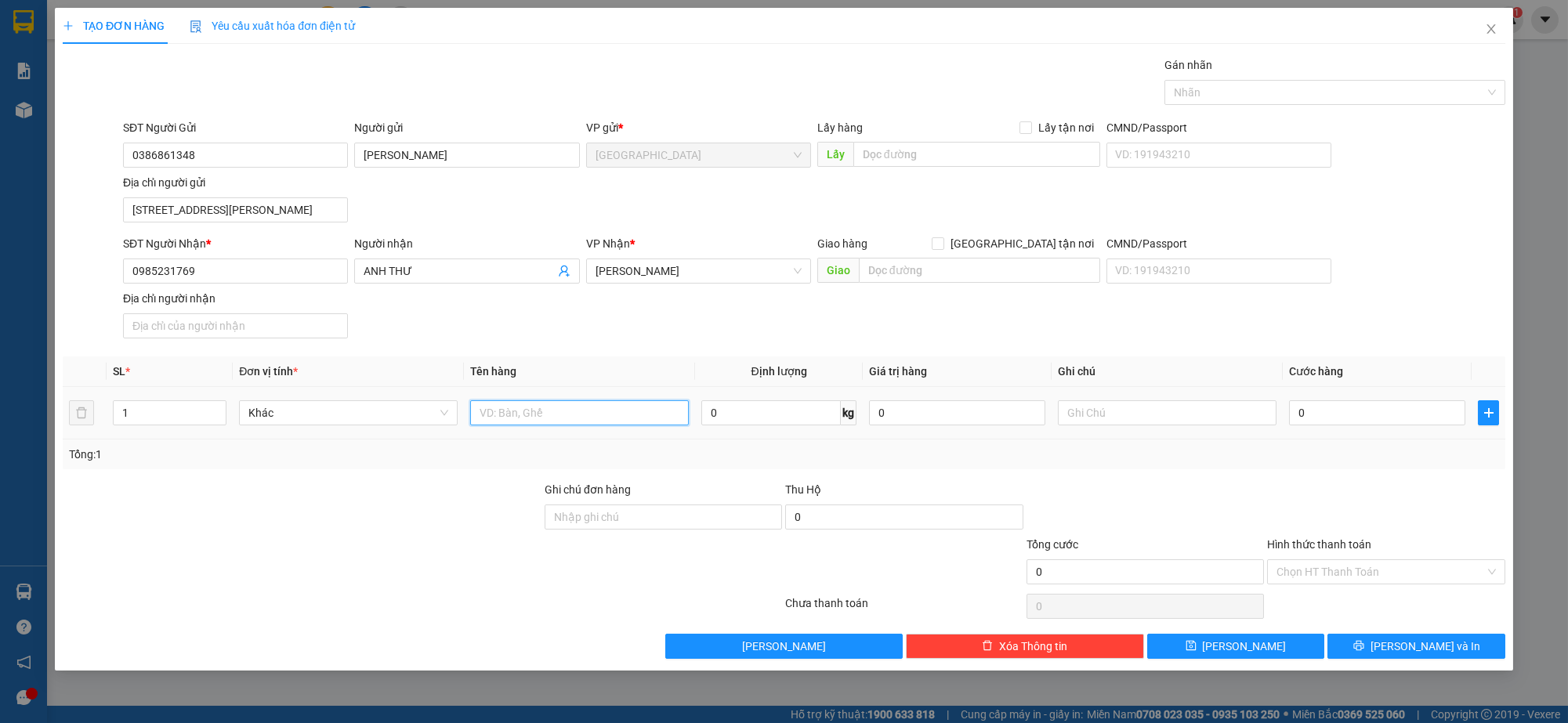
click at [532, 407] on input "text" at bounding box center [579, 412] width 218 height 25
type input "THÙNG"
click at [1364, 651] on icon "printer" at bounding box center [1358, 645] width 10 height 10
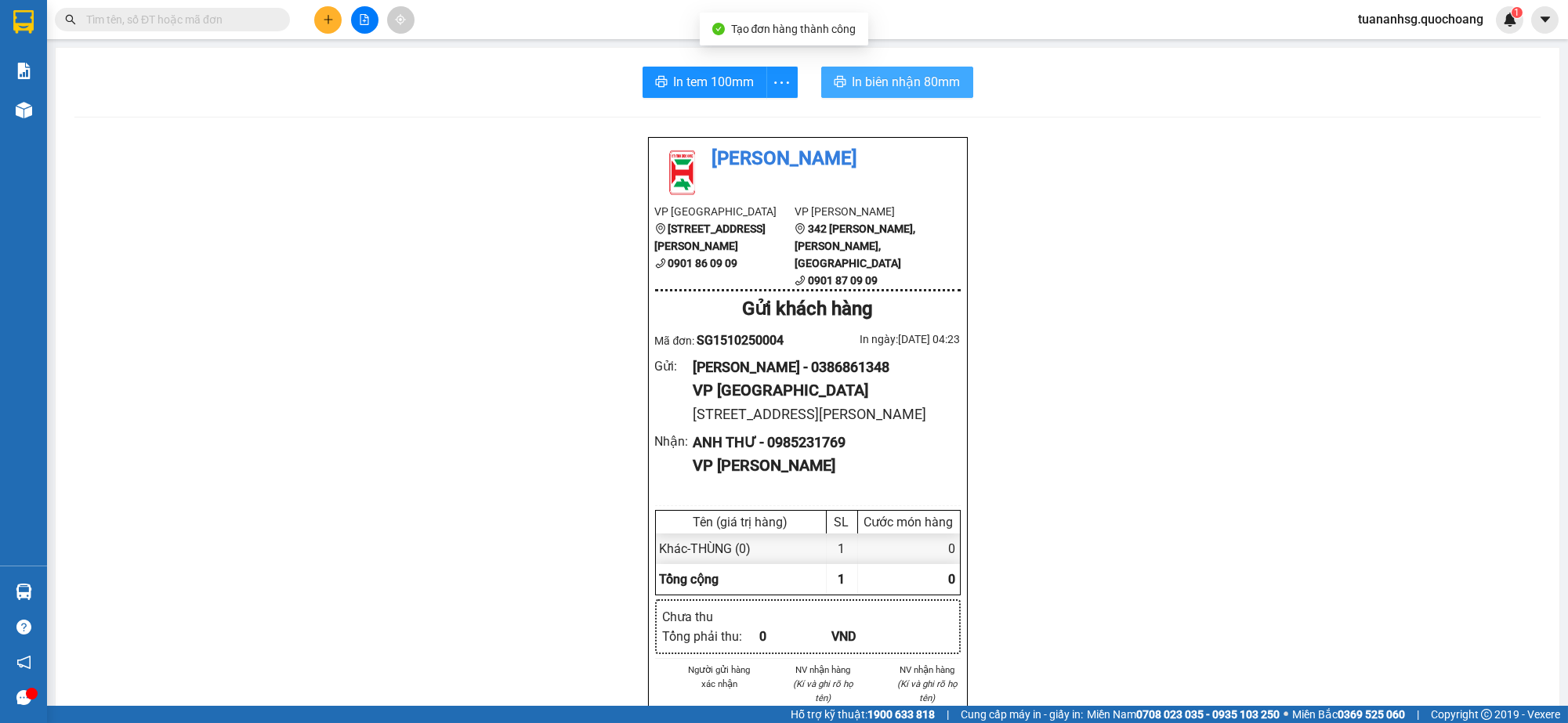
click at [922, 90] on span "In biên nhận 80mm" at bounding box center [906, 81] width 108 height 19
drag, startPoint x: 675, startPoint y: 80, endPoint x: 688, endPoint y: 84, distance: 13.6
click at [677, 80] on span "In tem 100mm" at bounding box center [713, 81] width 80 height 19
